Goal: Task Accomplishment & Management: Manage account settings

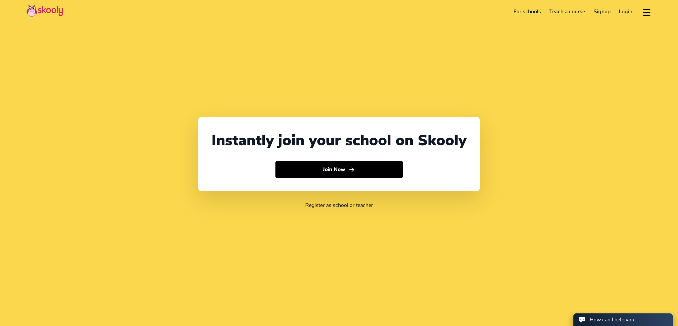
select select "91"
select select "India"
select select "Asia/Kolkata"
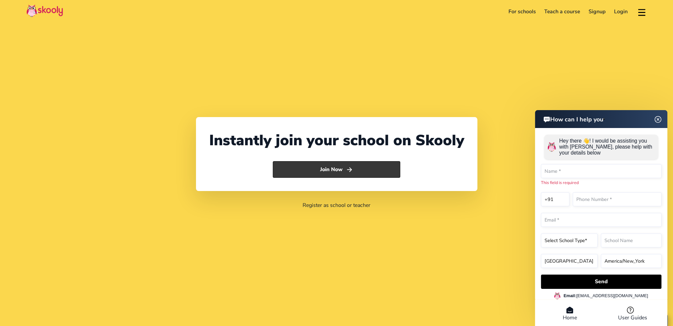
click at [334, 168] on button "Join Now" at bounding box center [337, 169] width 128 height 17
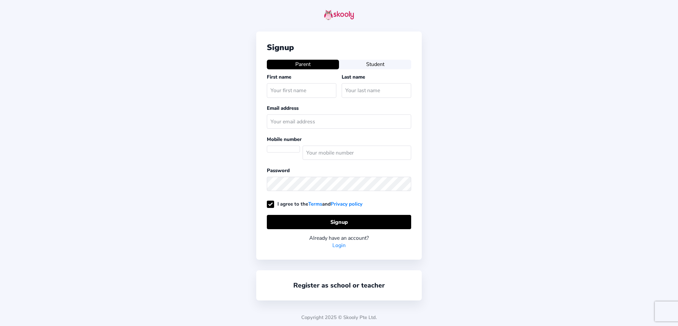
select select
click at [314, 91] on input "text" at bounding box center [302, 90] width 70 height 14
type input "Tarun"
type input "[PERSON_NAME]"
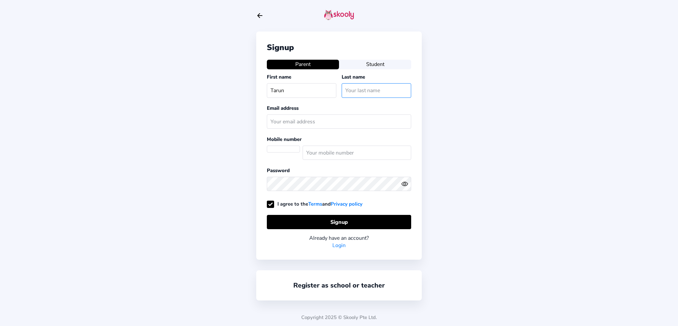
type input "[EMAIL_ADDRESS][PERSON_NAME][DOMAIN_NAME]"
select select "SG"
type input "98976821"
click at [335, 245] on link "Login" at bounding box center [339, 244] width 13 height 7
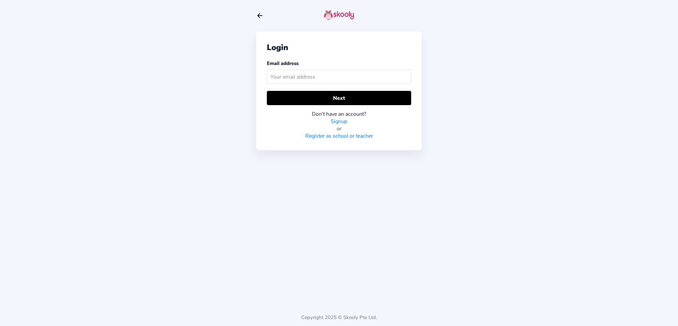
click at [306, 78] on input "text" at bounding box center [339, 77] width 144 height 14
type input "[EMAIL_ADDRESS][PERSON_NAME][DOMAIN_NAME]"
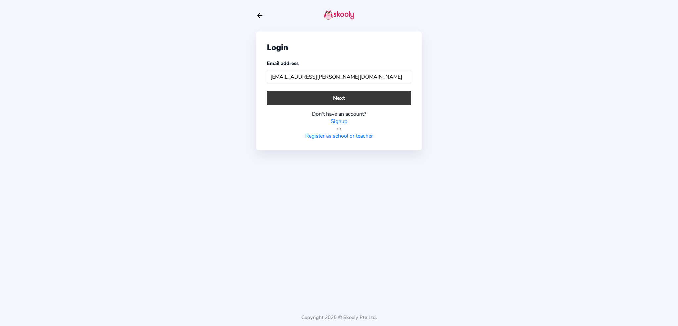
click at [317, 100] on button "Next" at bounding box center [339, 98] width 144 height 14
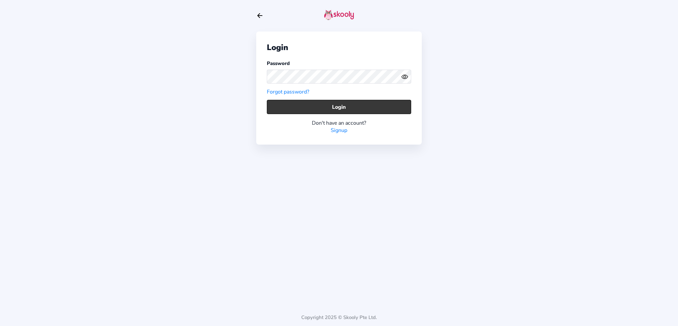
click at [322, 109] on button "Login" at bounding box center [339, 107] width 144 height 14
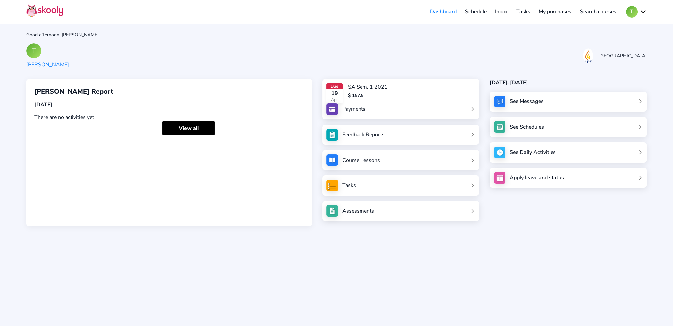
click at [426, 103] on link "Payments" at bounding box center [401, 109] width 148 height 12
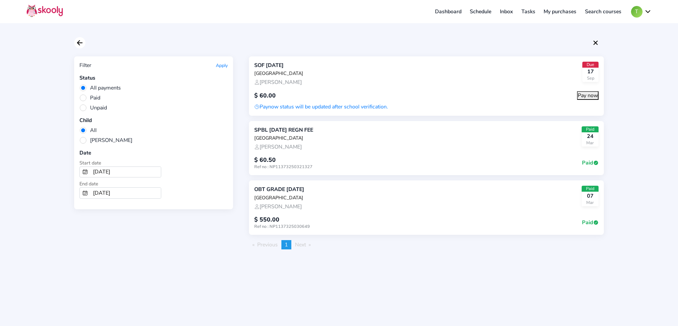
click at [82, 41] on icon "Arrow Back" at bounding box center [80, 43] width 8 height 8
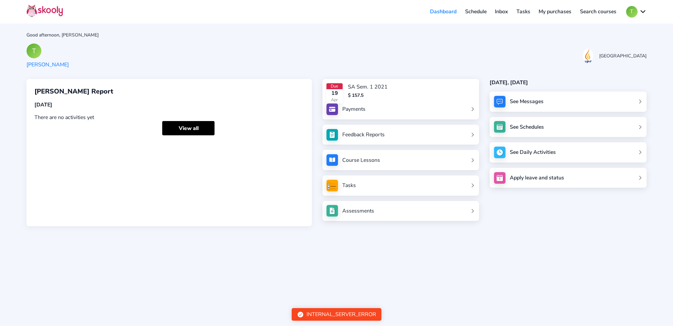
click at [410, 135] on link "Feedback Reports" at bounding box center [401, 135] width 148 height 12
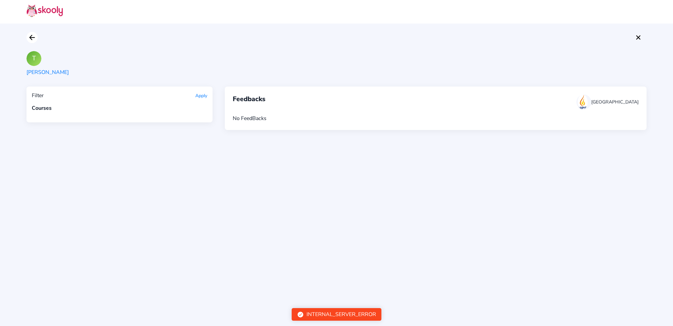
click at [33, 37] on icon "arrow back outline" at bounding box center [31, 37] width 5 height 5
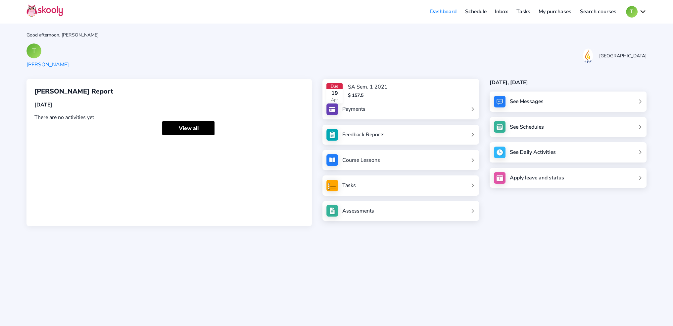
click at [442, 212] on link "Assessments" at bounding box center [401, 211] width 148 height 12
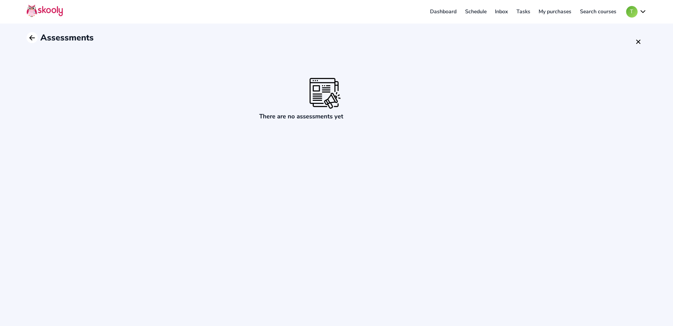
click at [32, 37] on icon "arrow back outline" at bounding box center [31, 37] width 5 height 5
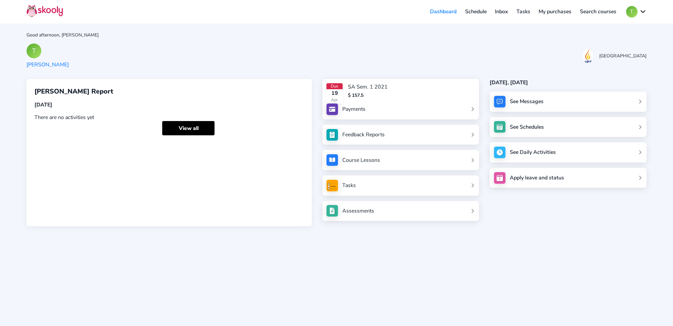
click at [548, 101] on div "See Messages" at bounding box center [568, 101] width 157 height 20
click at [640, 101] on div "See Messages See Schedules See Daily Activities Apply leave and status" at bounding box center [568, 139] width 157 height 96
click at [642, 100] on div "See Messages See Schedules See Daily Activities Apply leave and status" at bounding box center [568, 139] width 157 height 96
click at [512, 99] on div "See Messages" at bounding box center [568, 101] width 157 height 20
click at [502, 102] on img at bounding box center [500, 102] width 12 height 12
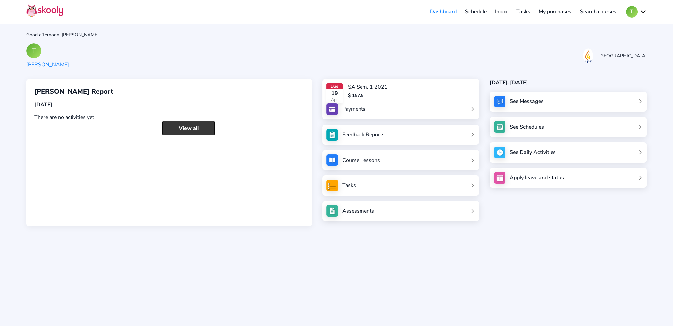
click at [182, 129] on link "View all" at bounding box center [188, 128] width 52 height 14
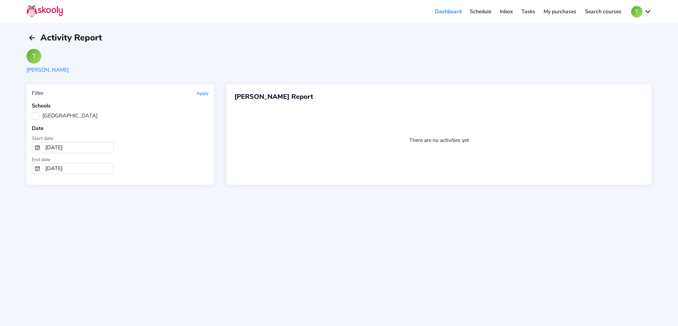
click at [29, 116] on div "Filter Apply Schools NPS International School Date Start date [DATE] End date […" at bounding box center [119, 134] width 187 height 100
click at [34, 116] on label "[GEOGRAPHIC_DATA]" at bounding box center [65, 115] width 66 height 7
click at [32, 112] on School "[GEOGRAPHIC_DATA]" at bounding box center [32, 112] width 0 height 0
click at [87, 150] on input "[DATE]" at bounding box center [78, 147] width 71 height 11
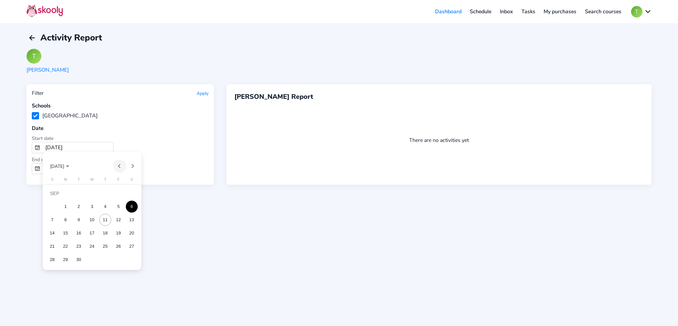
click at [120, 167] on button "Previous month" at bounding box center [119, 165] width 13 height 13
click at [120, 168] on button "Previous month" at bounding box center [119, 165] width 13 height 13
click at [118, 168] on button "Previous month" at bounding box center [119, 165] width 13 height 13
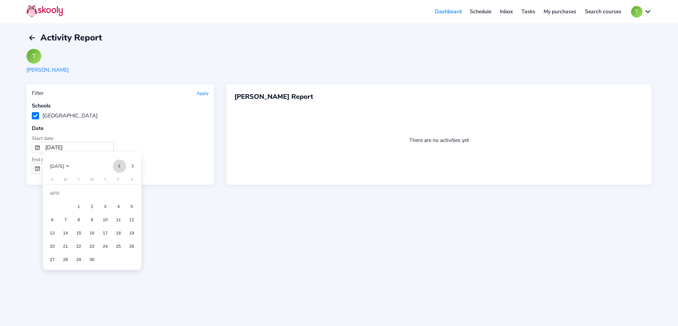
click at [118, 168] on button "Previous month" at bounding box center [119, 165] width 13 height 13
click at [135, 192] on div "1" at bounding box center [132, 193] width 12 height 12
type input "[DATE]"
click at [199, 93] on button "Apply" at bounding box center [203, 93] width 12 height 6
click at [206, 92] on button "Apply" at bounding box center [203, 93] width 12 height 6
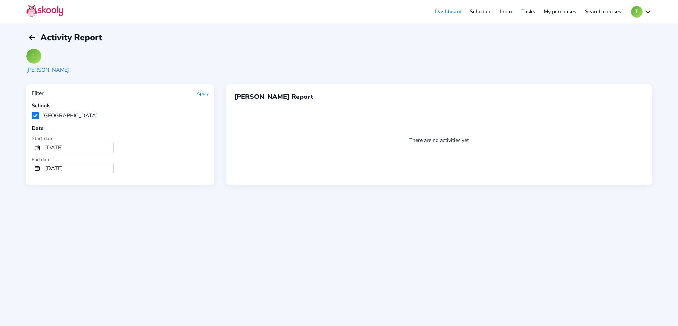
click at [489, 11] on link "Schedule" at bounding box center [481, 11] width 30 height 11
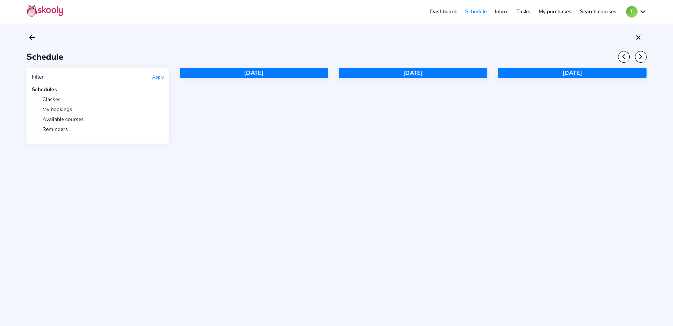
click at [507, 13] on link "Inbox" at bounding box center [502, 11] width 22 height 11
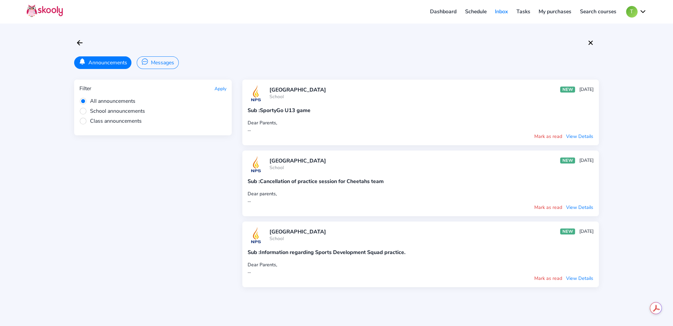
click at [551, 205] on button "Mark as read" at bounding box center [548, 206] width 28 height 7
click at [553, 135] on button "Mark as read" at bounding box center [548, 135] width 28 height 7
click at [556, 274] on button "Mark as read" at bounding box center [548, 277] width 28 height 7
